Goal: Check status: Check status

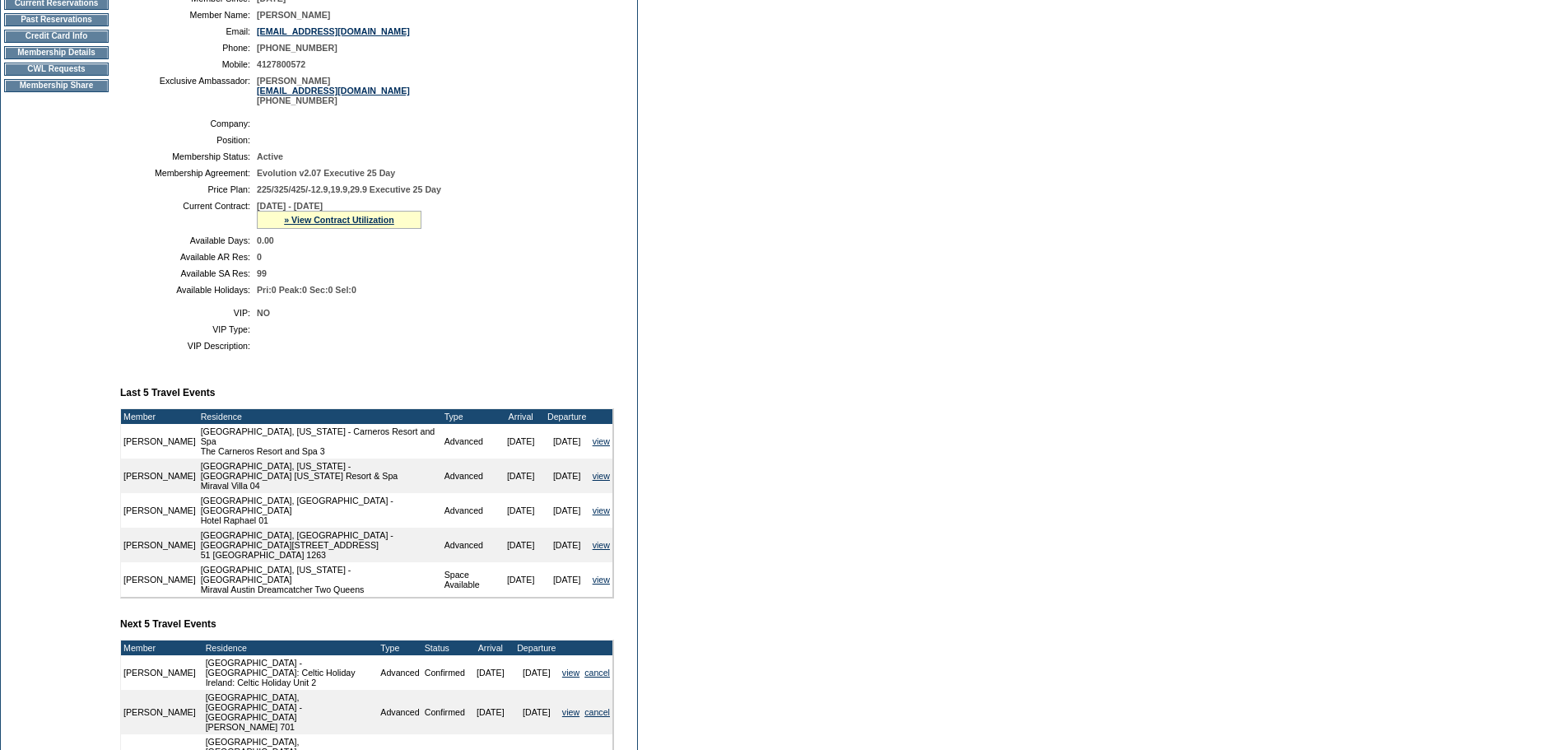
scroll to position [329, 0]
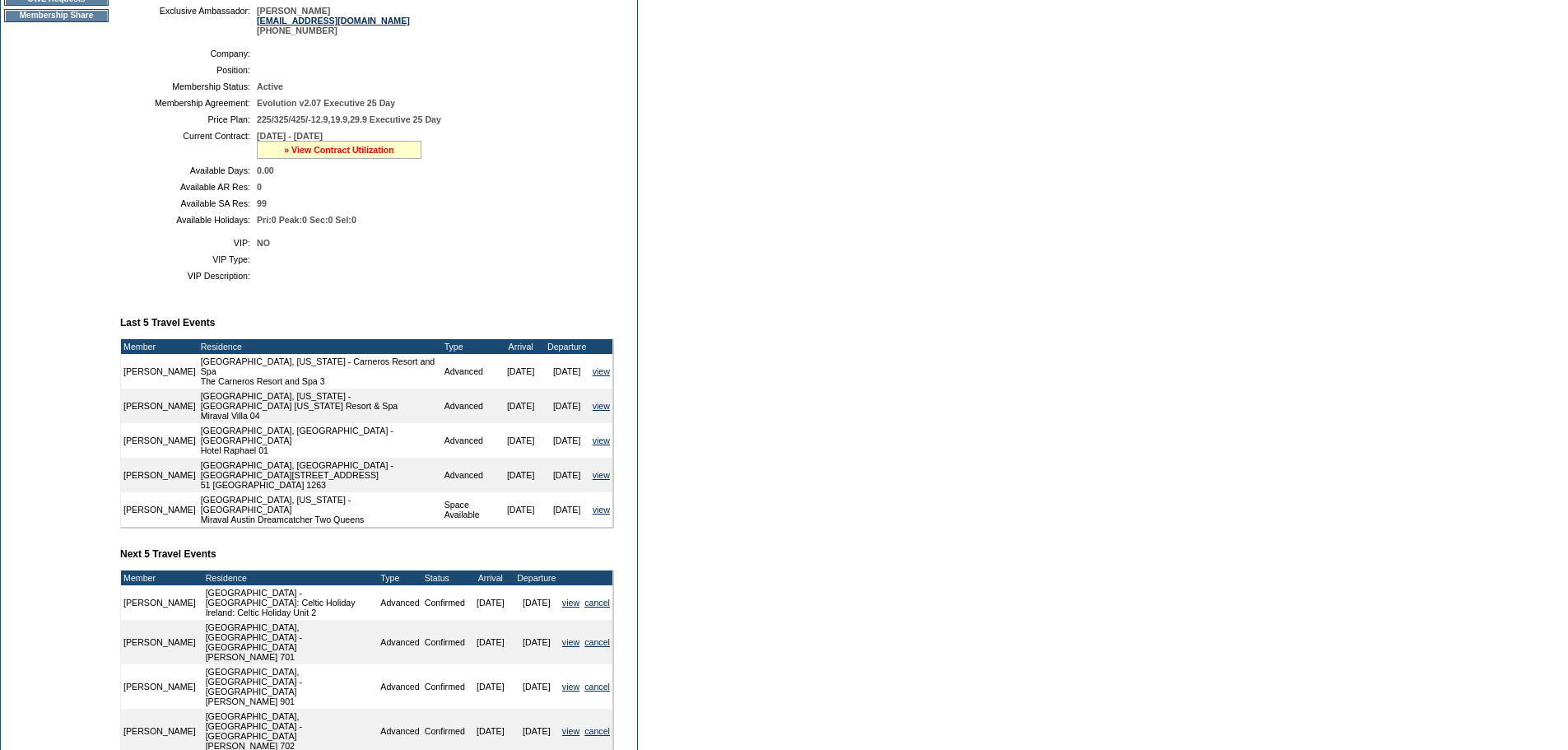
click at [294, 155] on link "» View Contract Utilization" at bounding box center [338, 150] width 111 height 10
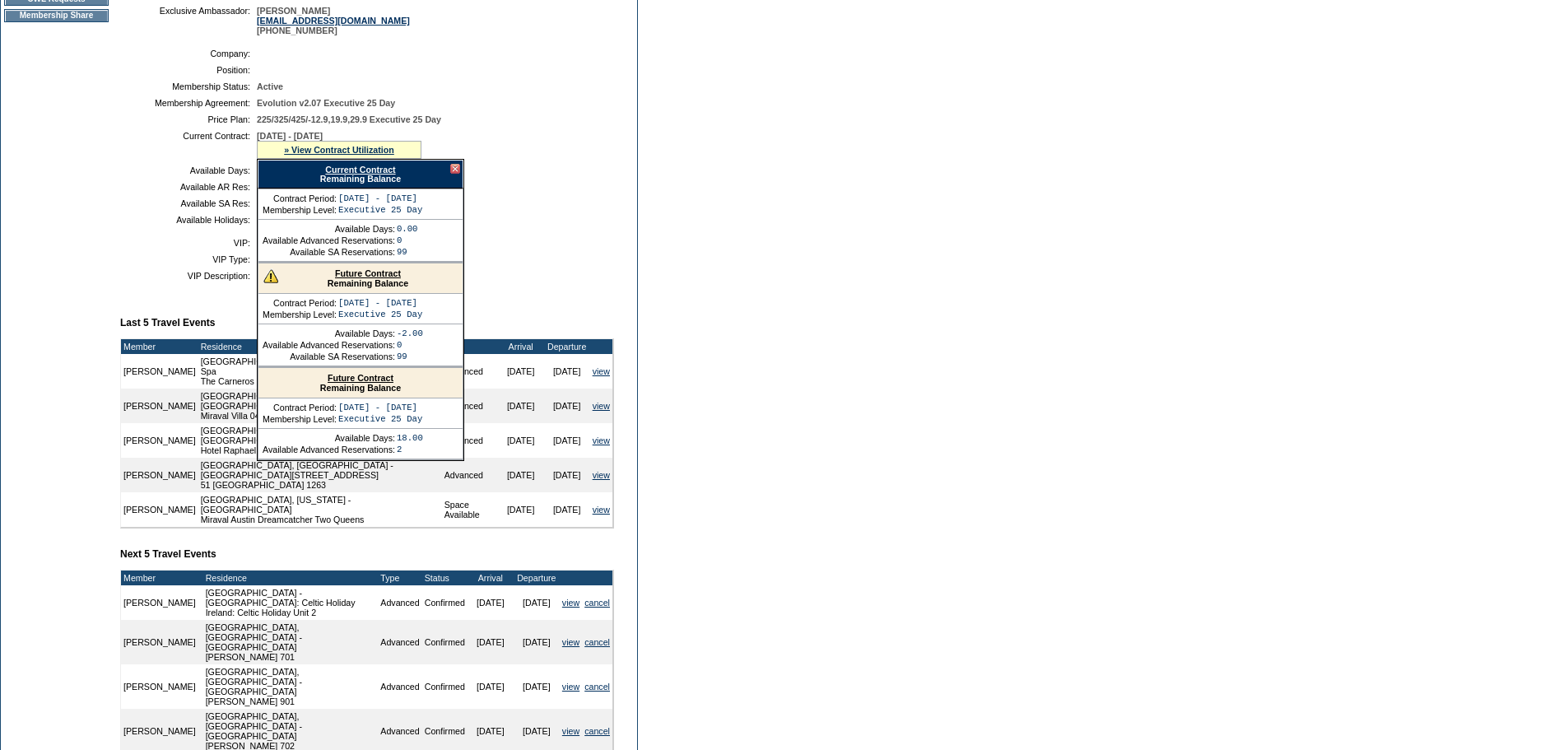
click at [370, 278] on link "Future Contract" at bounding box center [367, 273] width 65 height 10
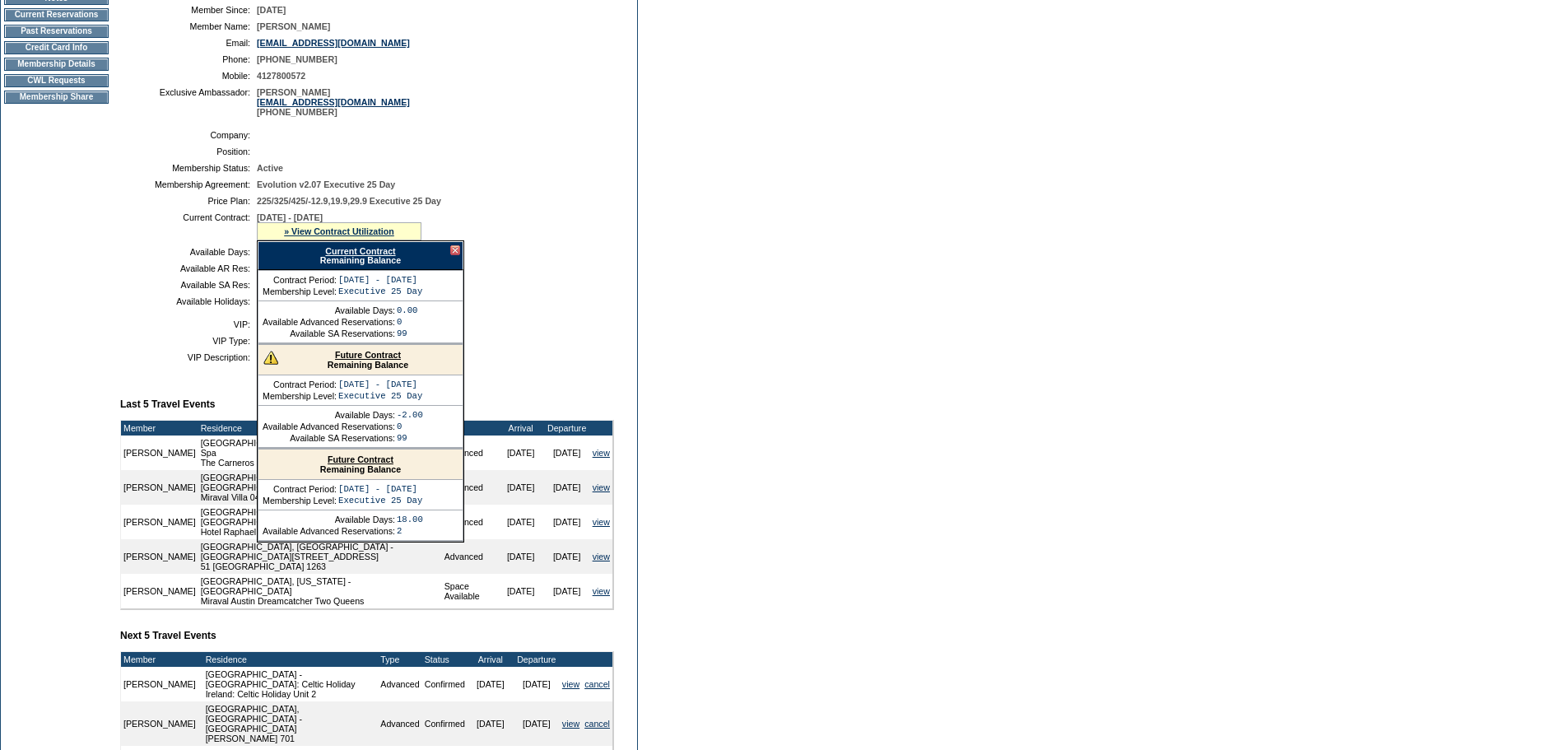
scroll to position [247, 0]
click at [79, 71] on td "Membership Details" at bounding box center [56, 65] width 105 height 13
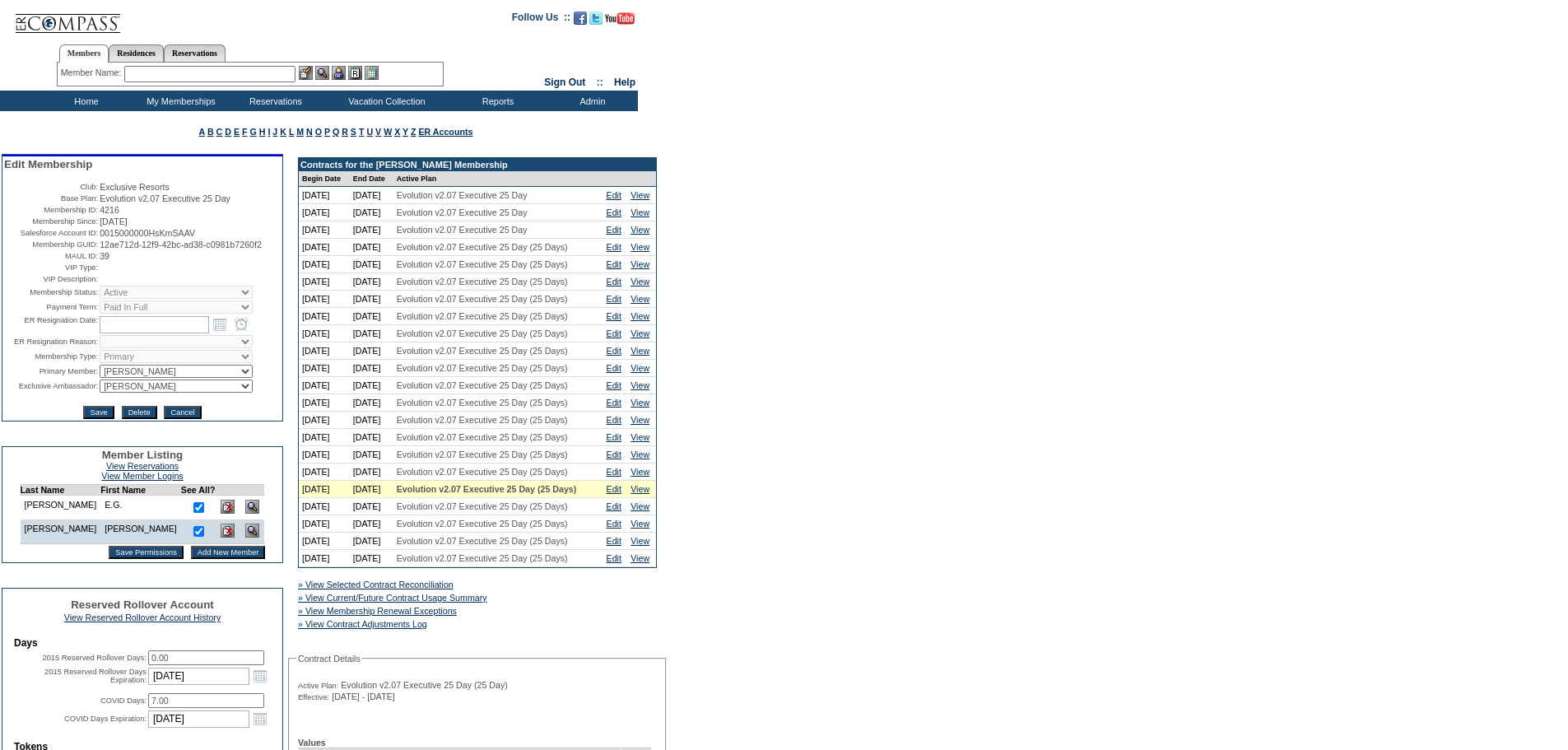
scroll to position [247, 0]
